Goal: Task Accomplishment & Management: Manage account settings

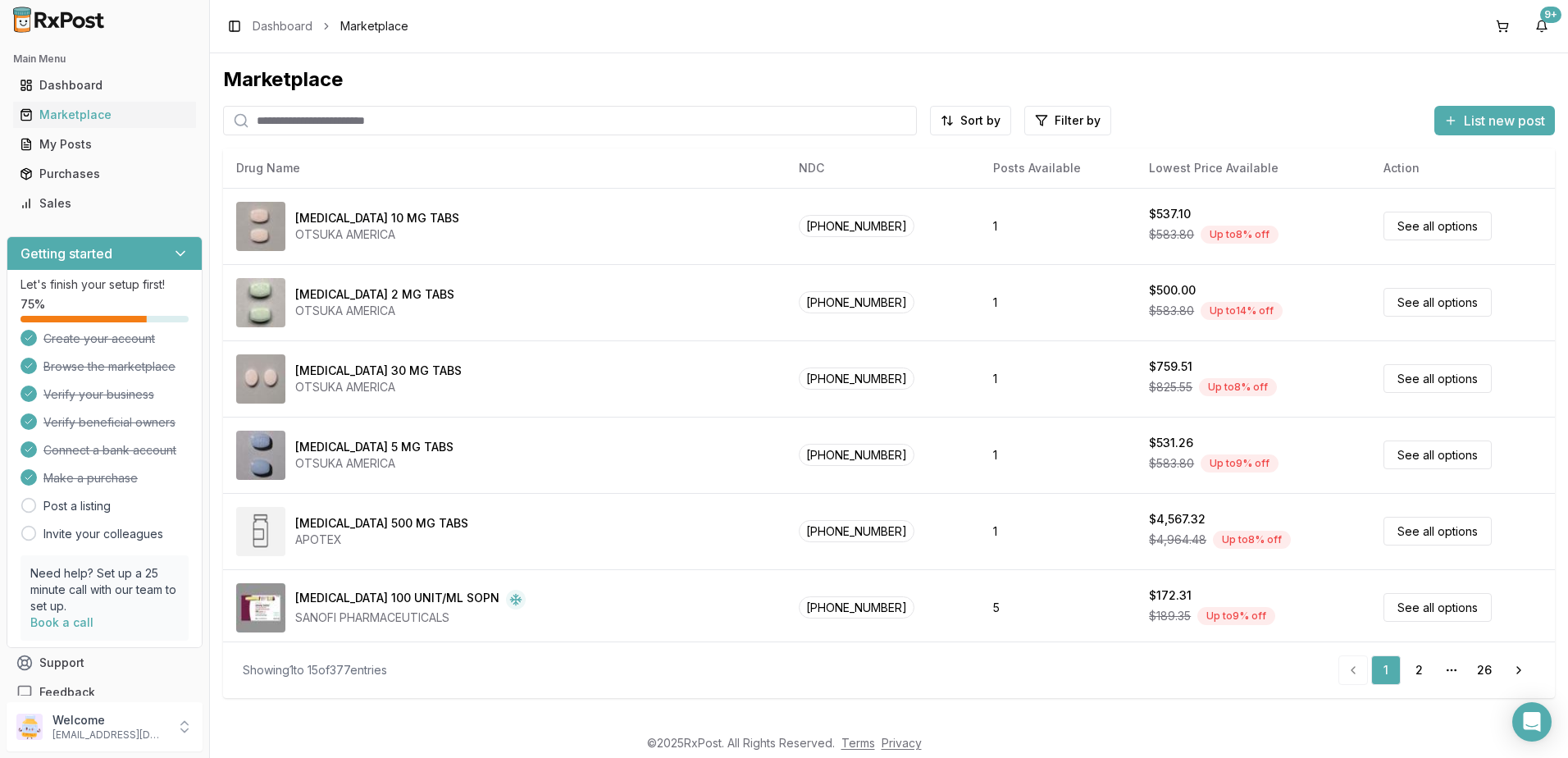
drag, startPoint x: 1535, startPoint y: 719, endPoint x: 1490, endPoint y: 698, distance: 49.7
click at [1535, 719] on icon "Open Intercom Messenger" at bounding box center [1532, 722] width 17 height 20
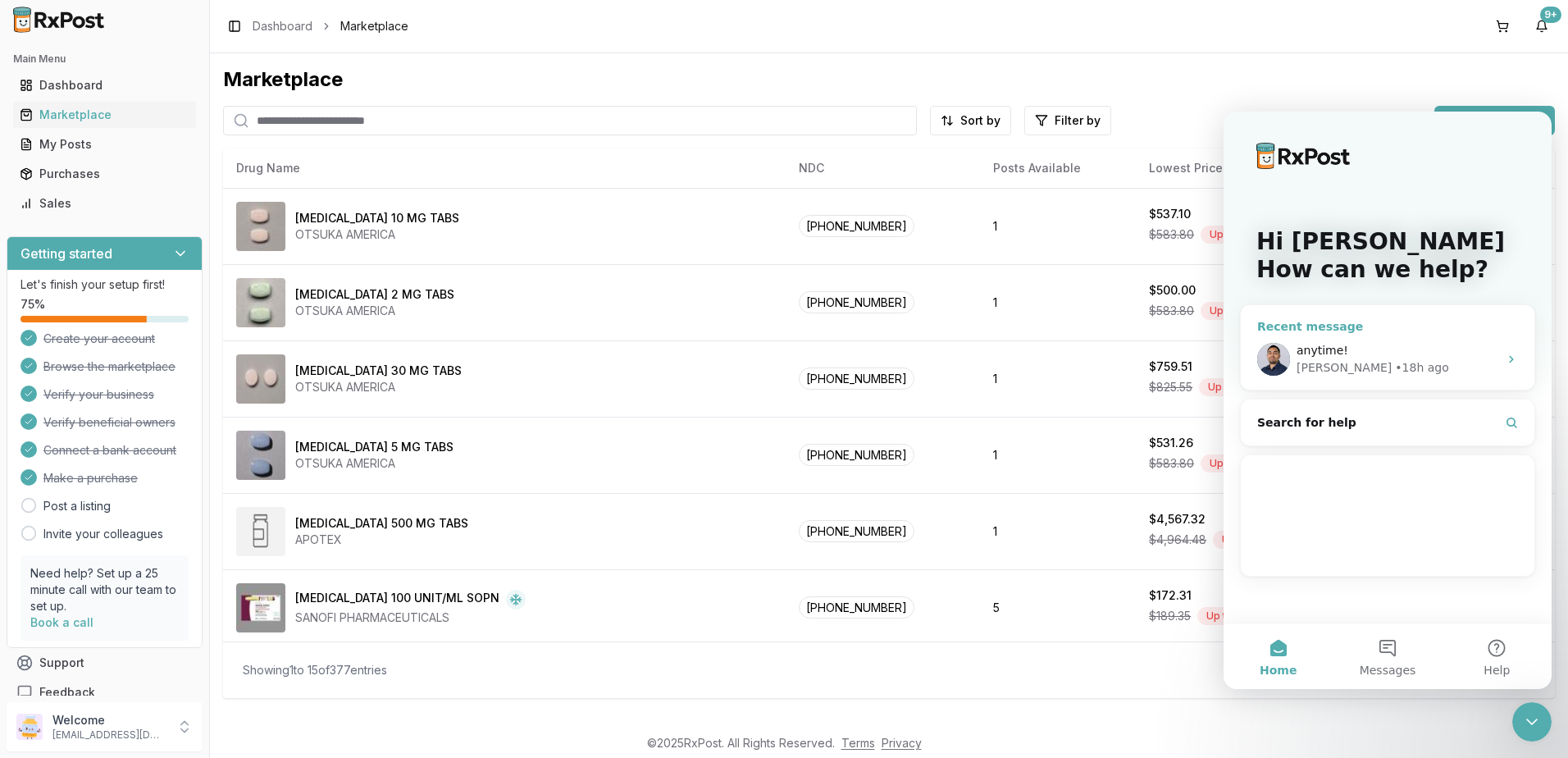
click at [1360, 341] on div "anytime! [PERSON_NAME] • 18h ago" at bounding box center [1387, 359] width 294 height 60
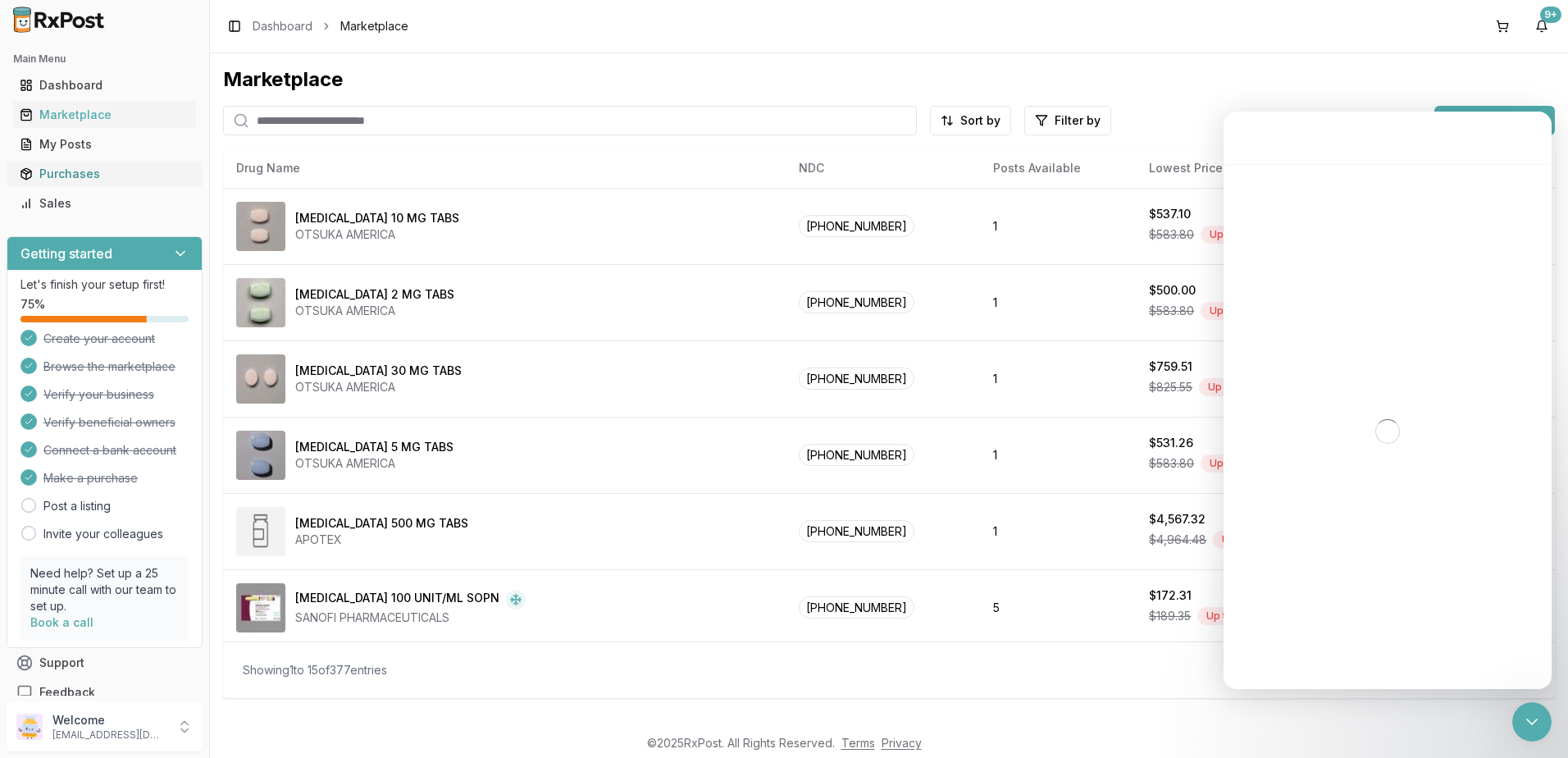
click at [78, 173] on div "Purchases" at bounding box center [104, 174] width 169 height 16
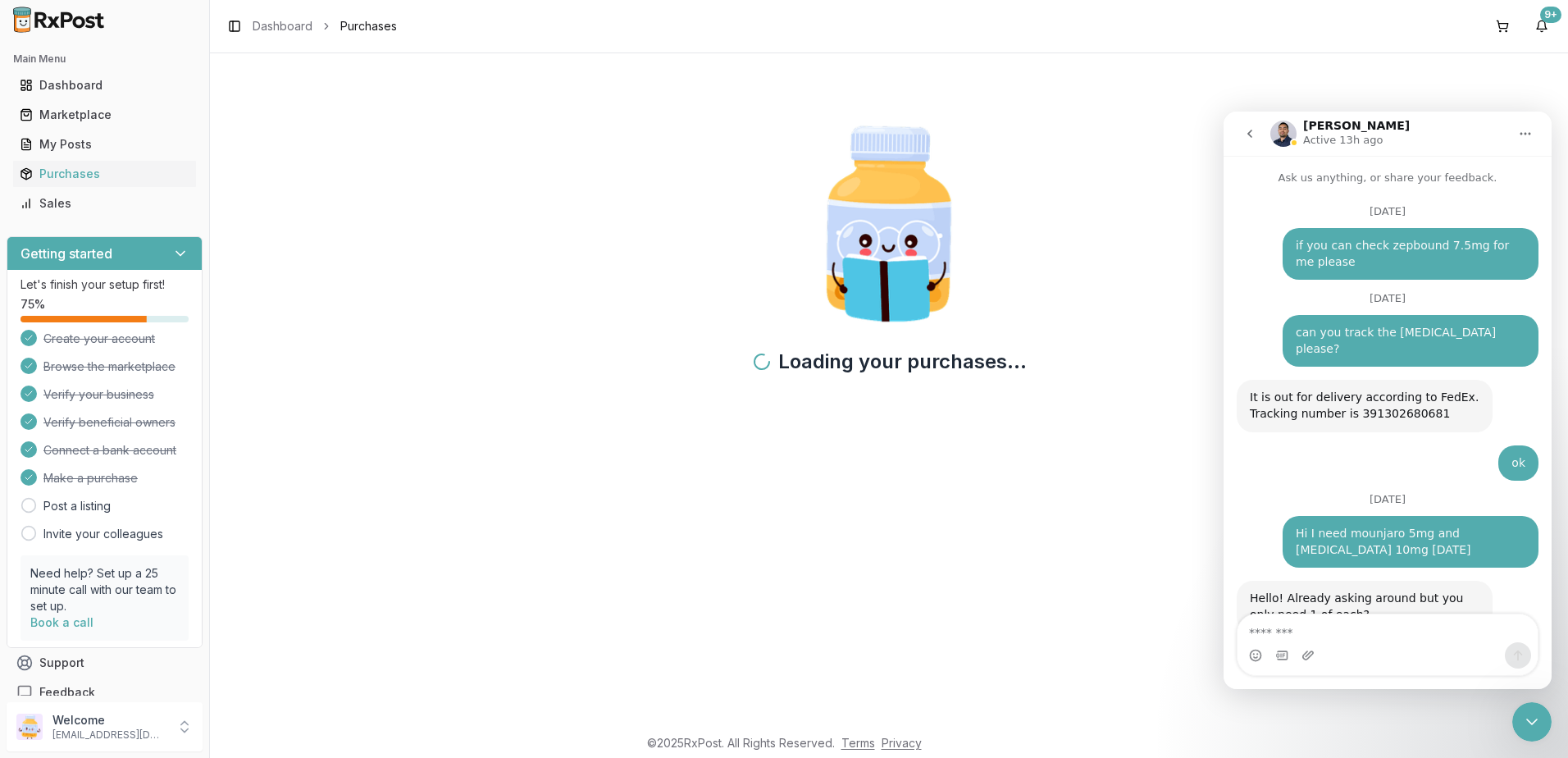
click at [1525, 722] on icon "Close Intercom Messenger" at bounding box center [1532, 722] width 20 height 20
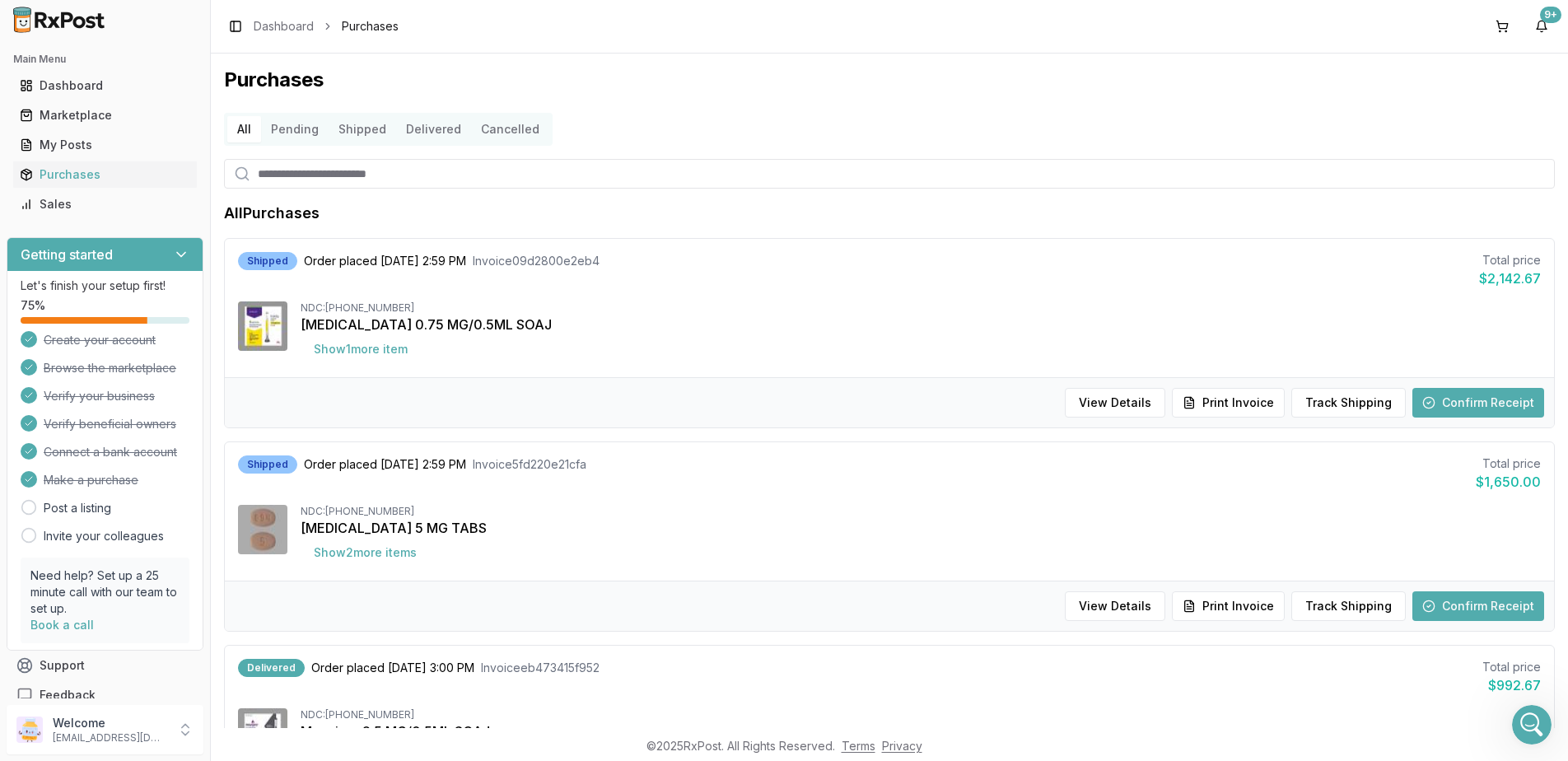
scroll to position [10651, 0]
click at [378, 548] on button "Show 2 more item s" at bounding box center [365, 552] width 129 height 29
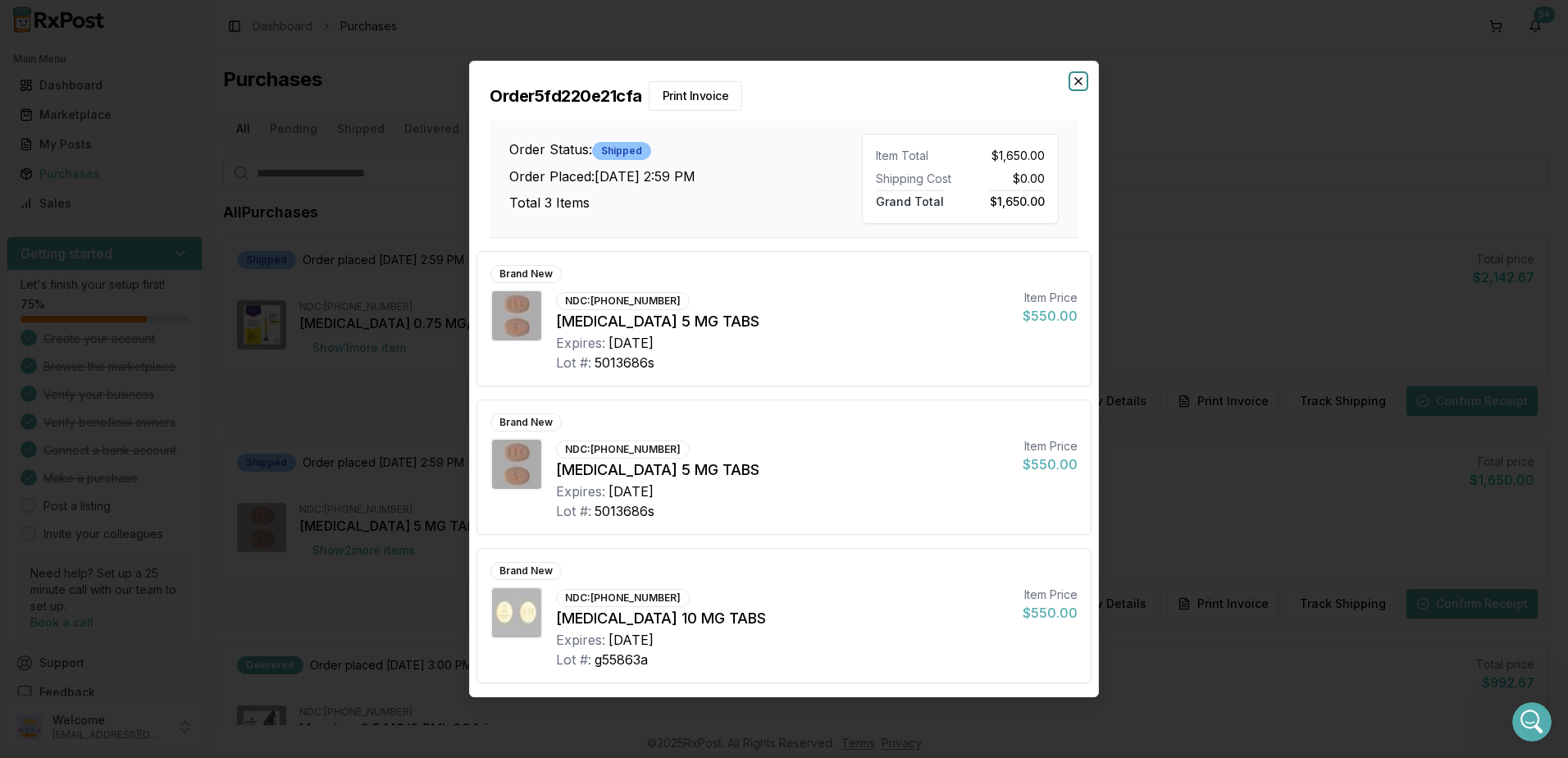
click at [1083, 79] on icon "button" at bounding box center [1078, 81] width 13 height 13
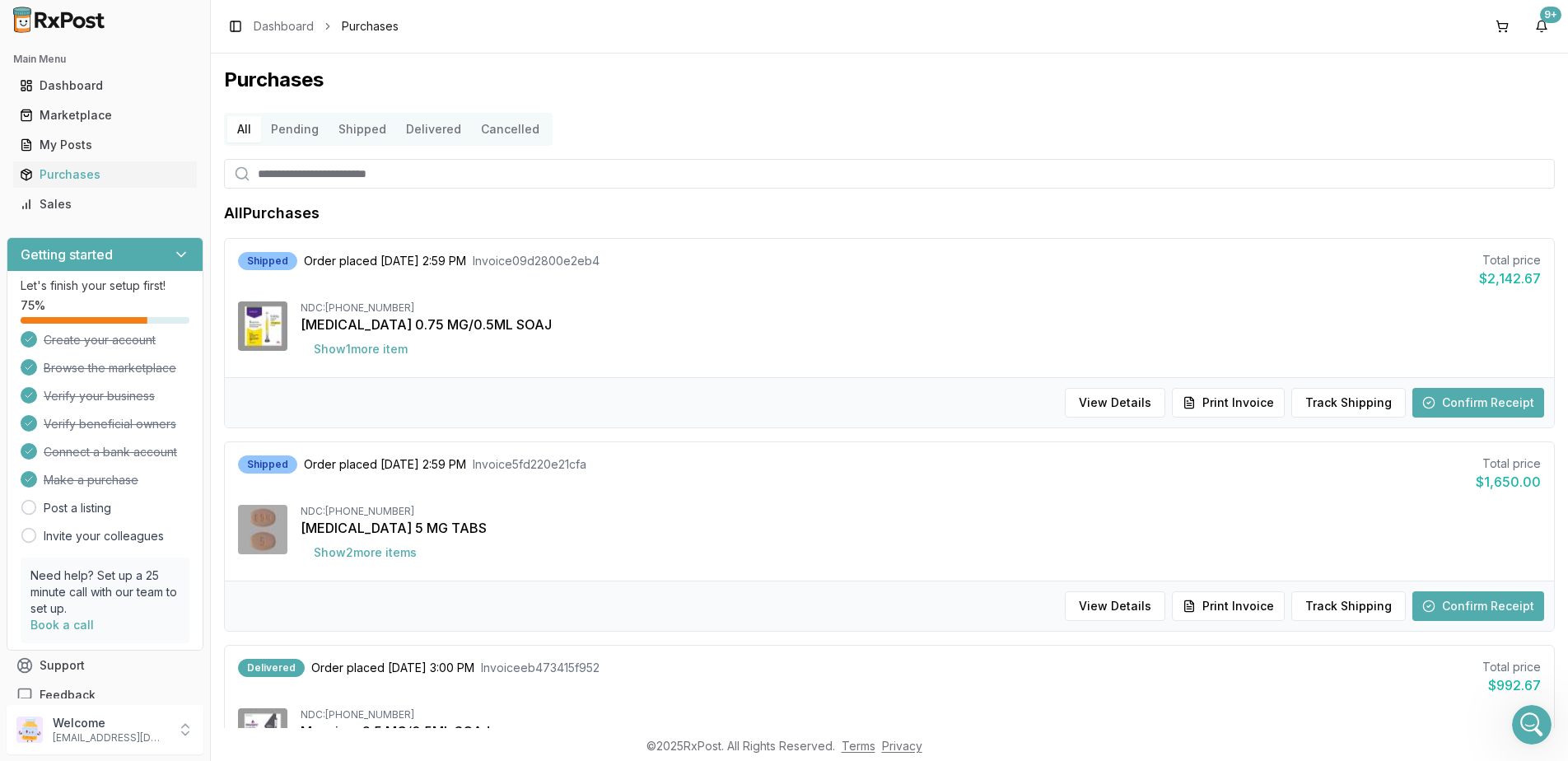
click at [1474, 609] on button "Confirm Receipt" at bounding box center [1478, 605] width 132 height 29
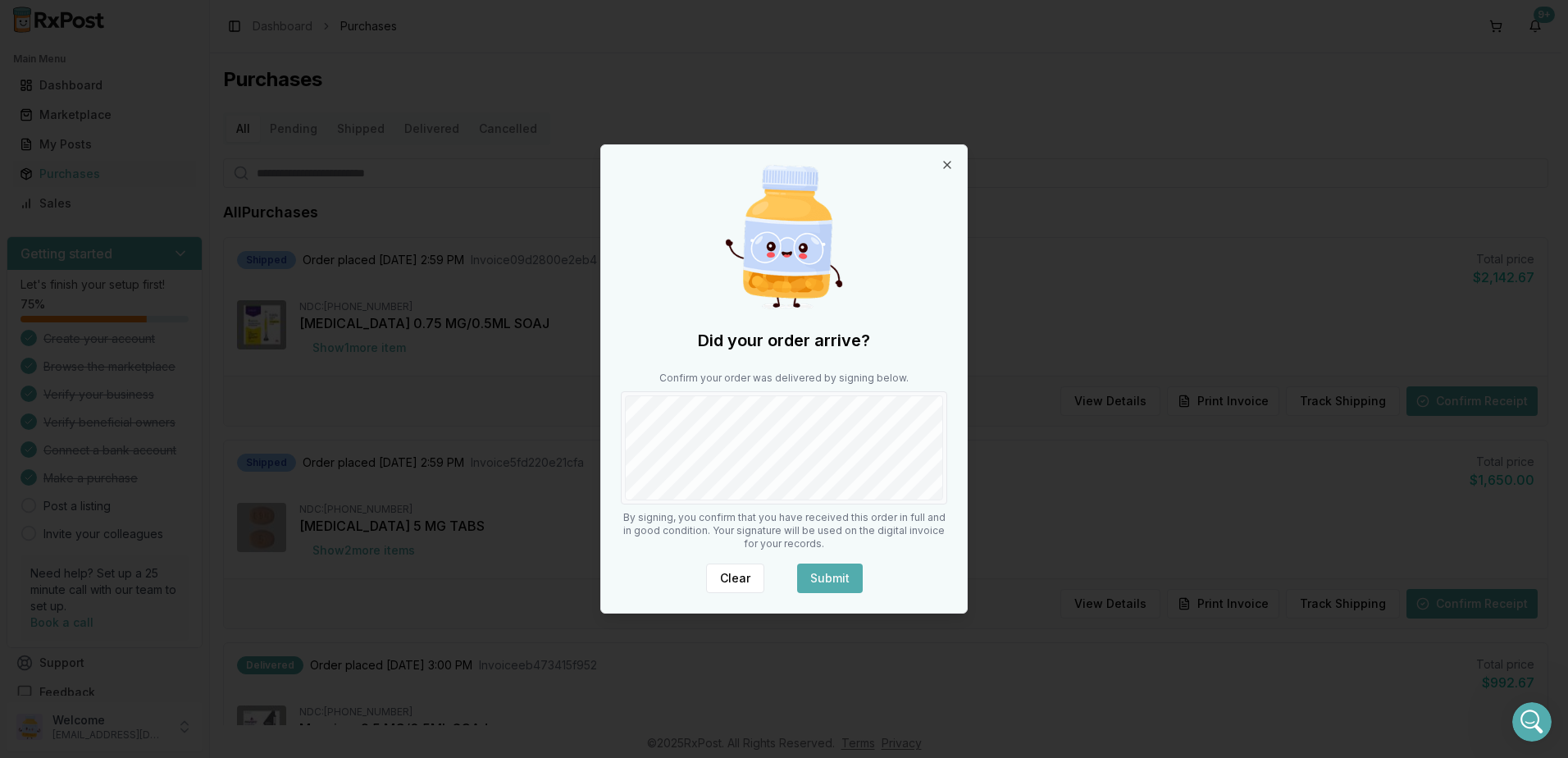
click at [829, 574] on button "Submit" at bounding box center [830, 577] width 66 height 29
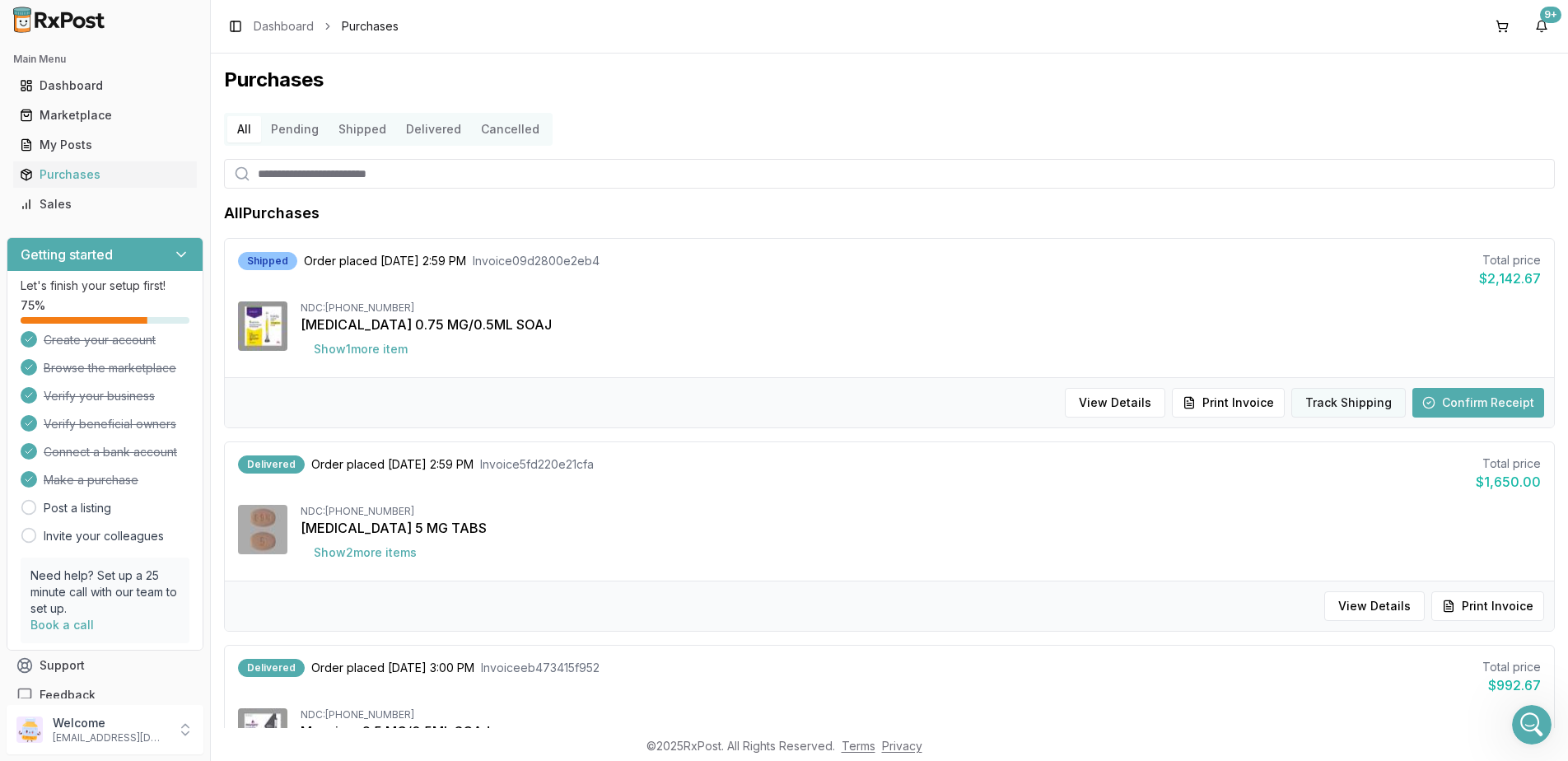
click at [1348, 405] on button "Track Shipping" at bounding box center [1348, 402] width 115 height 29
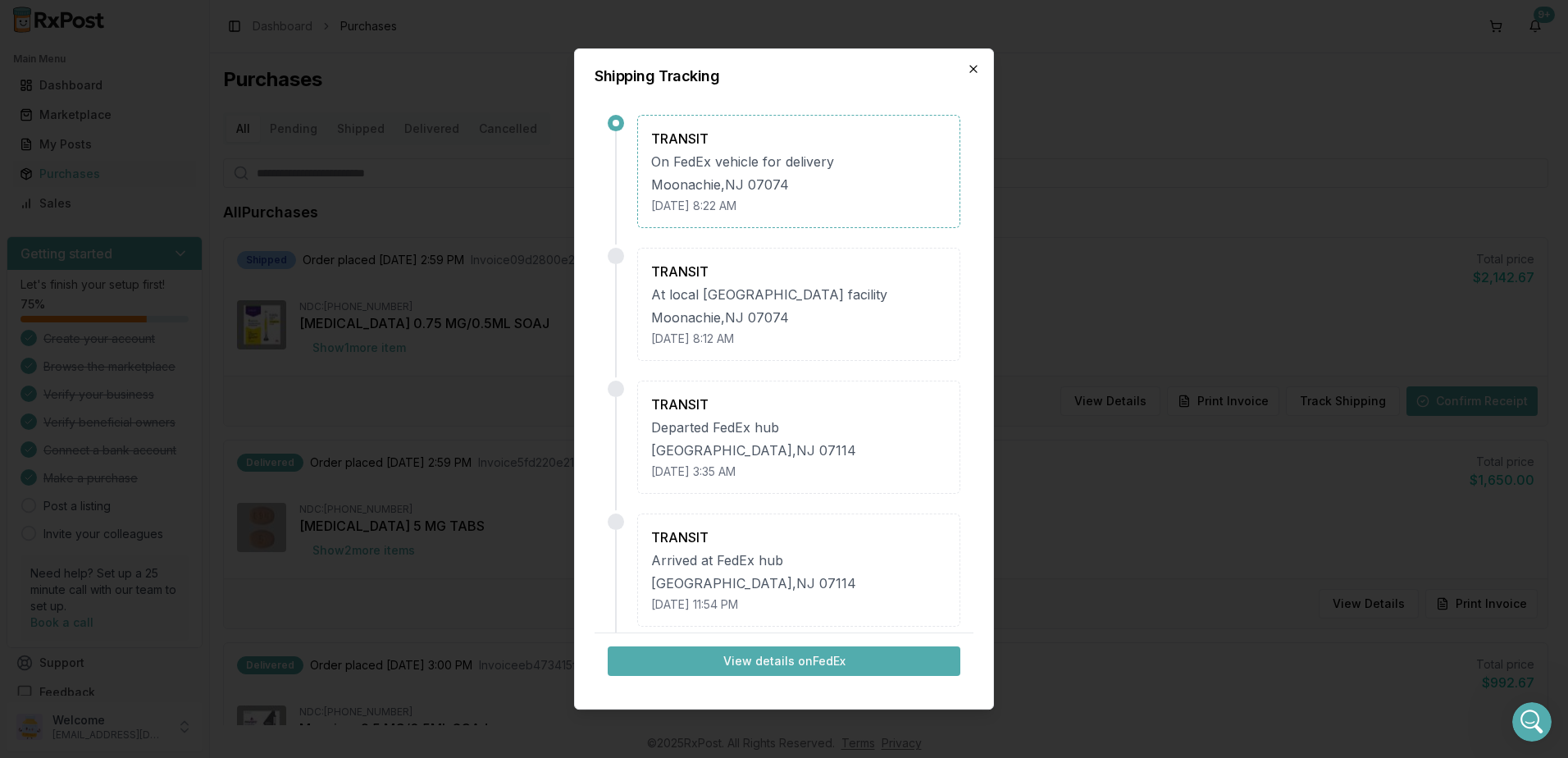
click at [976, 71] on icon "button" at bounding box center [973, 68] width 6 height 6
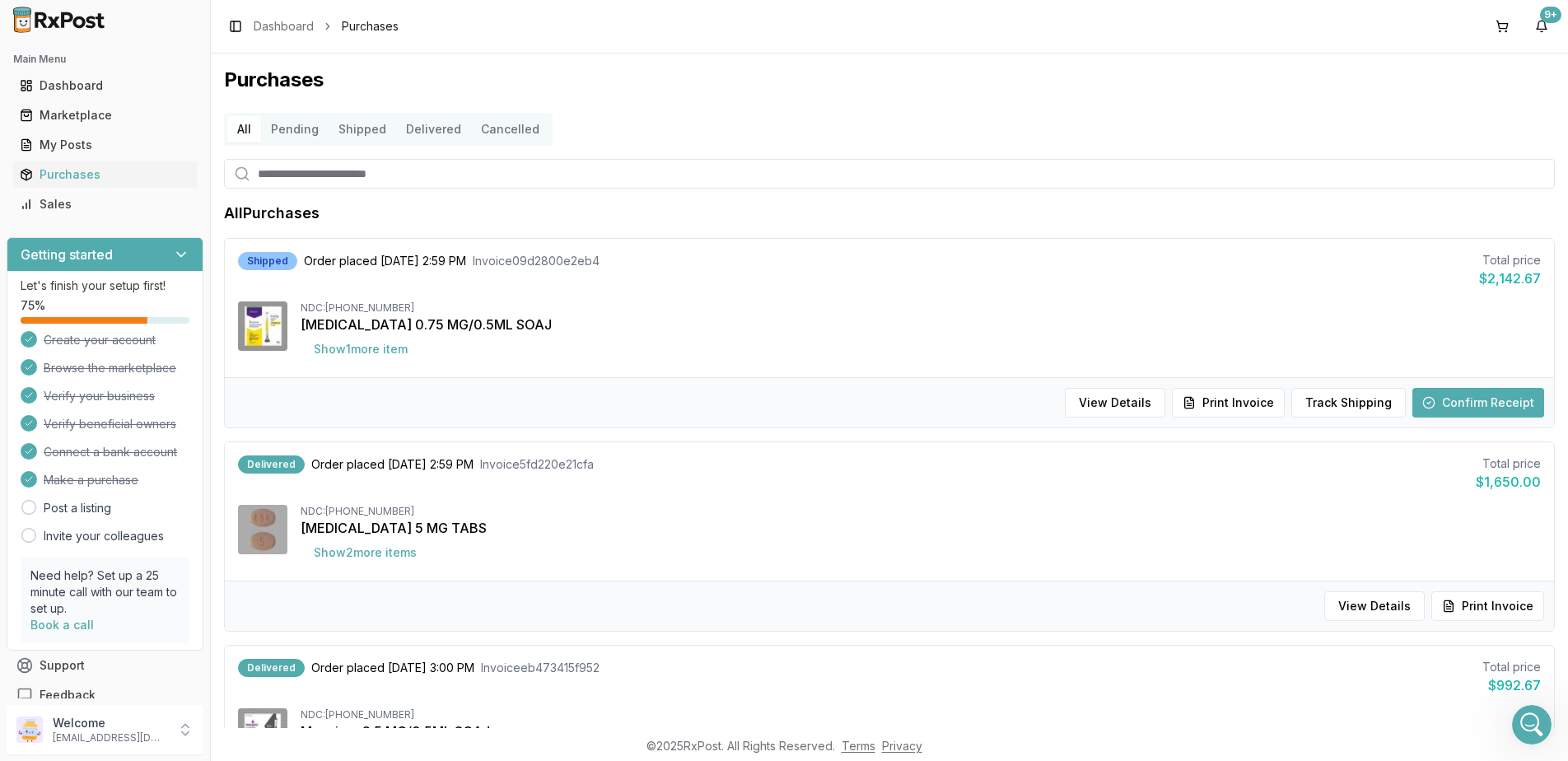
click at [1484, 399] on button "Confirm Receipt" at bounding box center [1478, 402] width 132 height 29
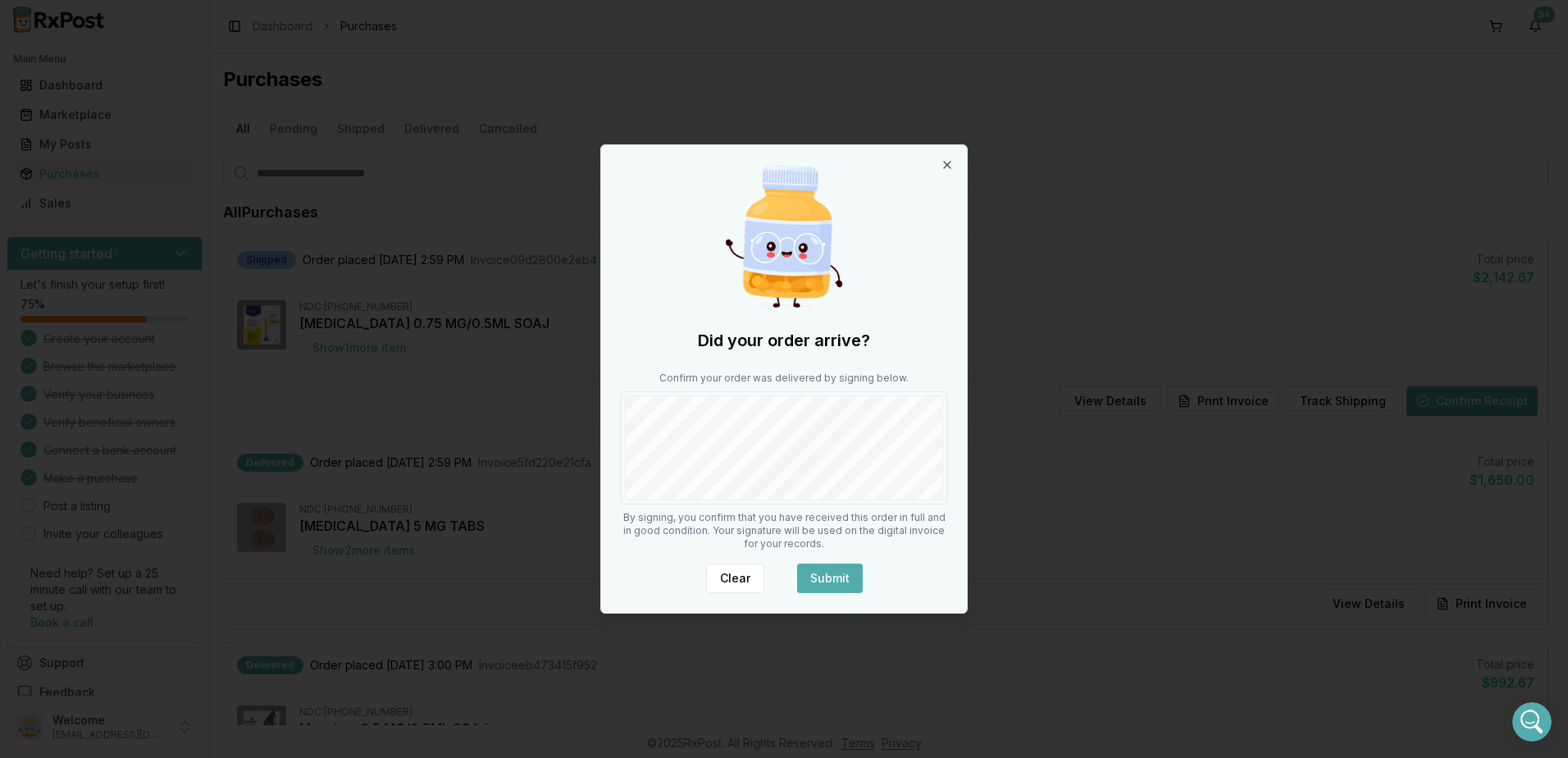
click at [818, 575] on button "Submit" at bounding box center [830, 577] width 66 height 29
